Goal: Information Seeking & Learning: Learn about a topic

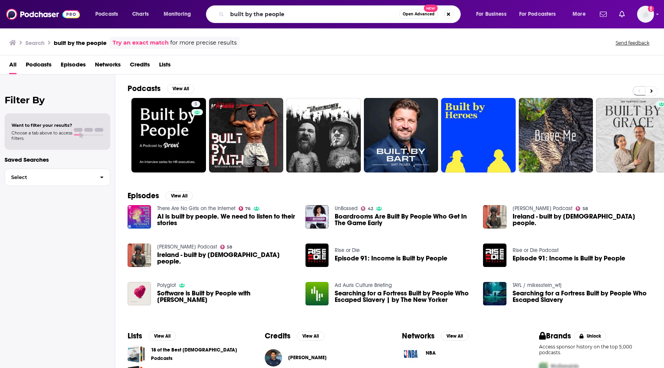
drag, startPoint x: 292, startPoint y: 18, endPoint x: 184, endPoint y: 20, distance: 107.2
click at [186, 21] on div "Podcasts Charts Monitoring built by the people Open Advanced New For Business F…" at bounding box center [341, 14] width 503 height 18
drag, startPoint x: 324, startPoint y: 17, endPoint x: 234, endPoint y: 17, distance: 90.3
click at [234, 17] on input "built by the people" at bounding box center [313, 14] width 172 height 12
type input "boardroom club"
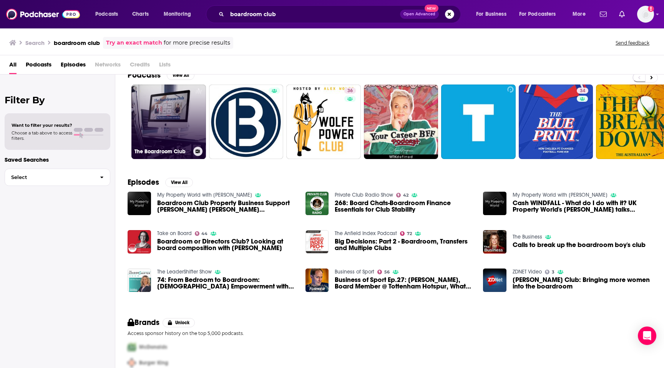
scroll to position [16, 0]
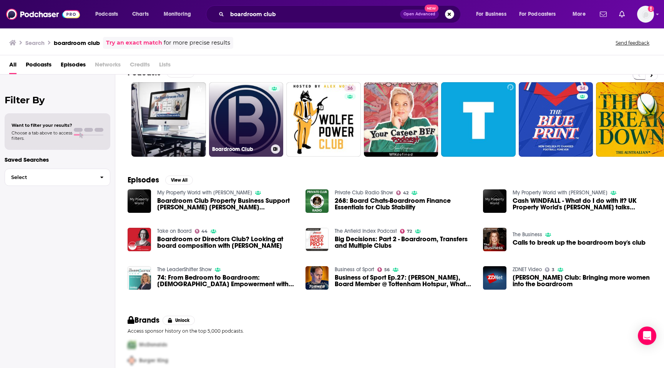
click at [250, 113] on link "Boardroom Club" at bounding box center [246, 119] width 75 height 75
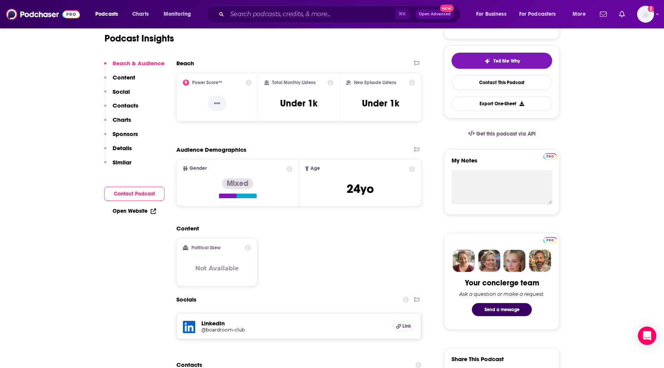
scroll to position [300, 0]
